Goal: Task Accomplishment & Management: Use online tool/utility

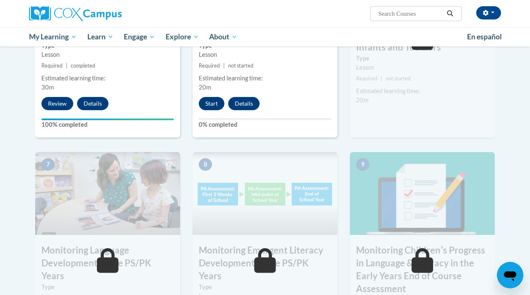
scroll to position [551, 0]
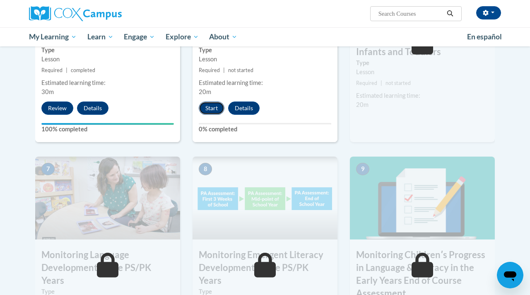
click at [219, 112] on button "Start" at bounding box center [212, 108] width 26 height 13
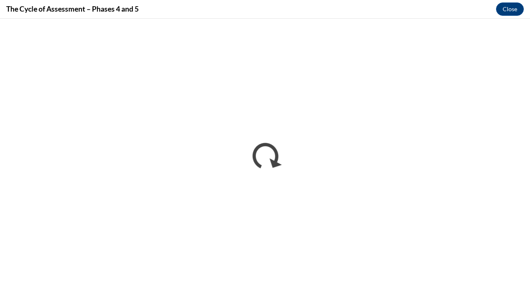
scroll to position [0, 0]
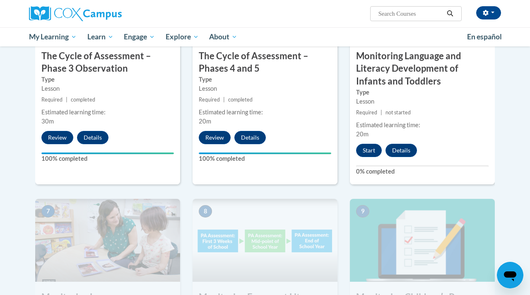
scroll to position [496, 0]
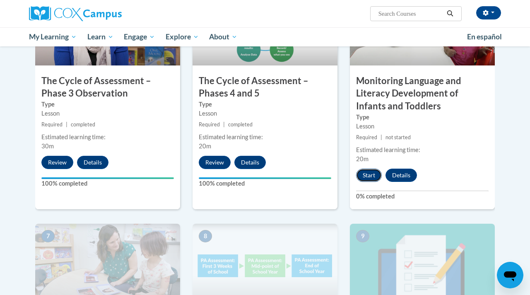
click at [371, 179] on button "Start" at bounding box center [369, 175] width 26 height 13
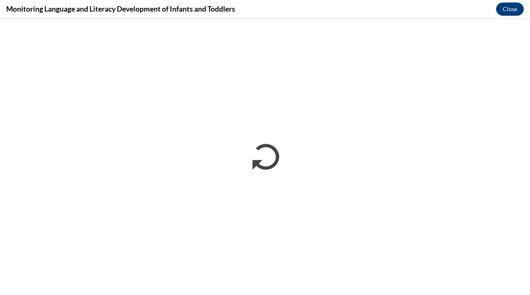
scroll to position [0, 0]
